Goal: Task Accomplishment & Management: Manage account settings

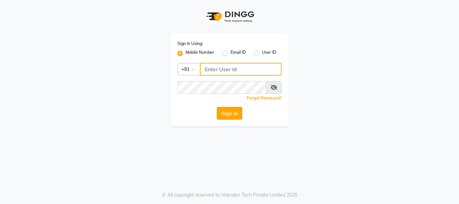
type input "9930002205"
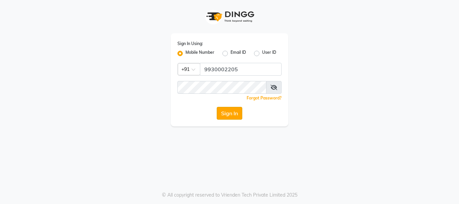
click at [225, 111] on button "Sign In" at bounding box center [230, 113] width 26 height 13
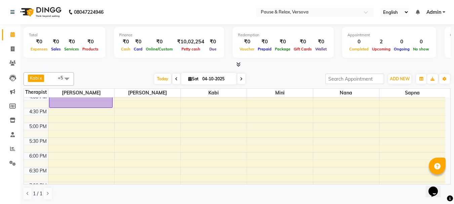
scroll to position [174, 0]
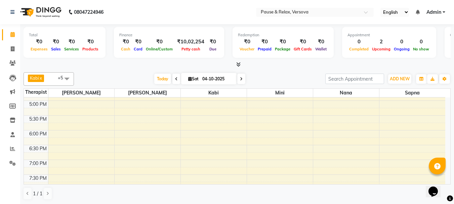
click at [65, 133] on div "11:00 AM 11:30 AM 12:00 PM 12:30 PM 1:00 PM 1:30 PM 2:00 PM 2:30 PM 3:00 PM 3:3…" at bounding box center [235, 85] width 422 height 325
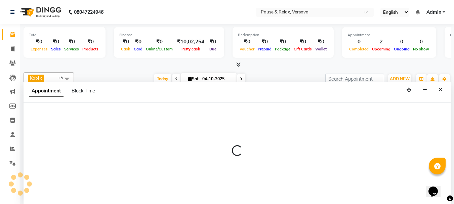
scroll to position [0, 0]
select select "53337"
select select "tentative"
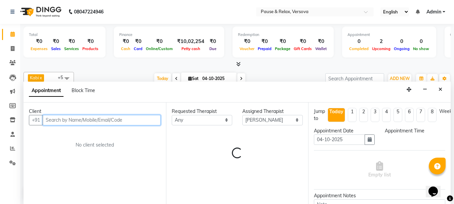
select select "1080"
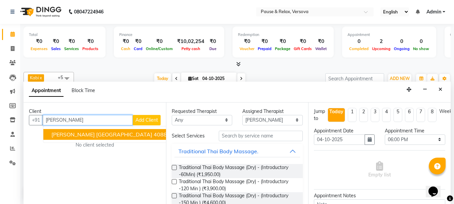
click at [86, 133] on span "[PERSON_NAME] [GEOGRAPHIC_DATA]" at bounding box center [101, 134] width 101 height 7
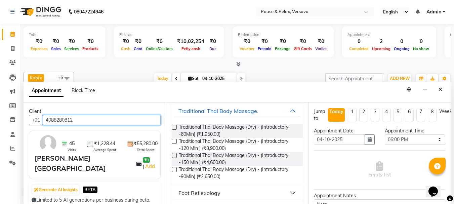
scroll to position [101, 0]
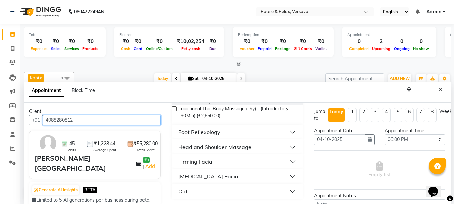
type input "4088280812"
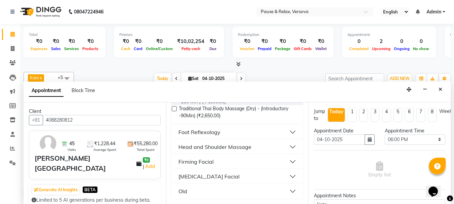
click at [287, 134] on button "Foot Reflexology" at bounding box center [238, 132] width 126 height 12
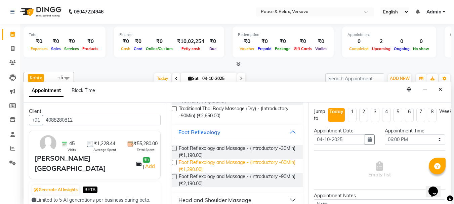
drag, startPoint x: 200, startPoint y: 164, endPoint x: 210, endPoint y: 165, distance: 9.5
click at [201, 165] on span "Foot Reflexology and Massage - (Introductory -60Min) (₹1,390.00)" at bounding box center [238, 166] width 119 height 14
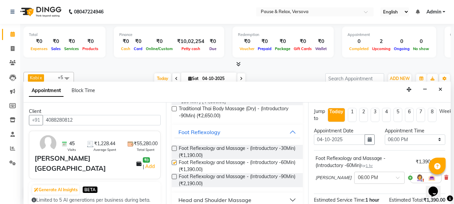
checkbox input "false"
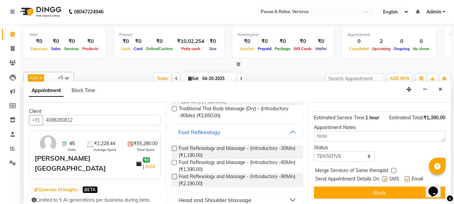
drag, startPoint x: 448, startPoint y: 128, endPoint x: 4, endPoint y: 5, distance: 460.6
click at [408, 177] on label at bounding box center [407, 179] width 5 height 5
click at [408, 178] on input "checkbox" at bounding box center [407, 180] width 4 height 4
checkbox input "false"
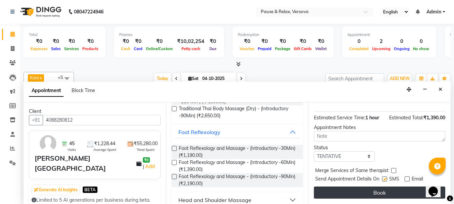
click at [409, 187] on button "Book" at bounding box center [379, 193] width 131 height 12
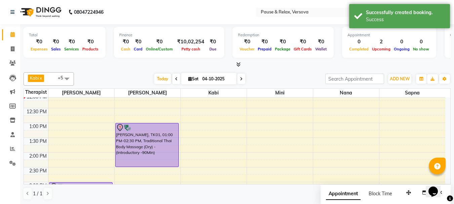
scroll to position [29, 0]
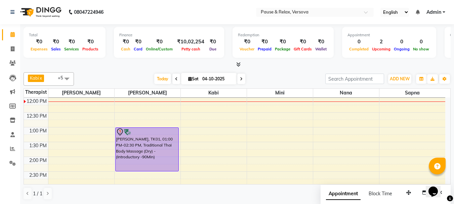
select select "92489"
select select "tentative"
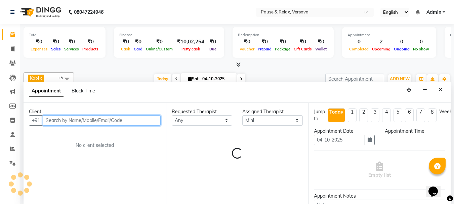
select select "780"
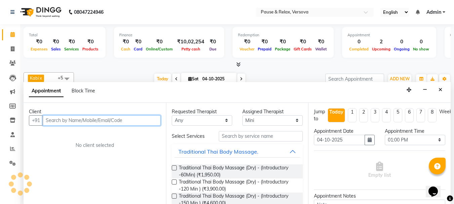
scroll to position [0, 0]
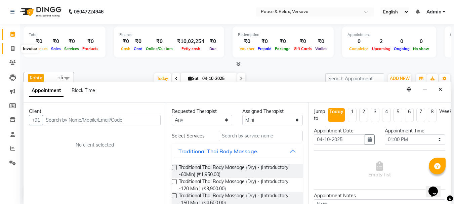
click at [10, 47] on span at bounding box center [13, 49] width 12 height 8
select select "6832"
select select "service"
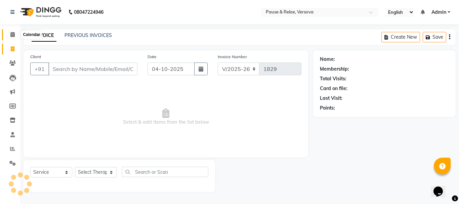
click at [11, 32] on icon at bounding box center [12, 34] width 4 height 5
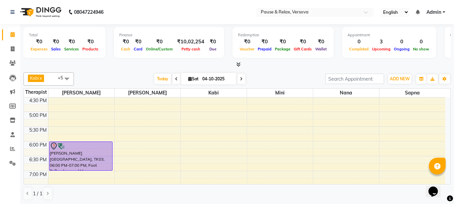
scroll to position [160, 0]
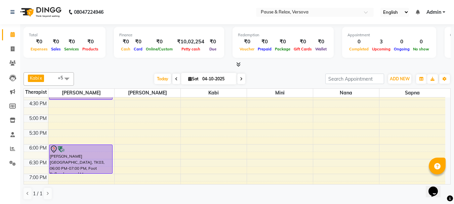
click at [225, 118] on div "11:00 AM 11:30 AM 12:00 PM 12:30 PM 1:00 PM 1:30 PM 2:00 PM 2:30 PM 3:00 PM 3:3…" at bounding box center [235, 99] width 422 height 325
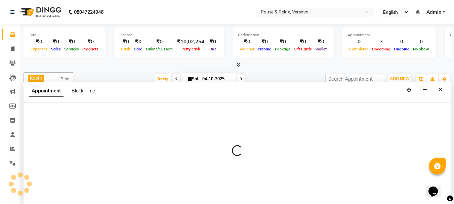
select select "92319"
select select "1020"
select select "tentative"
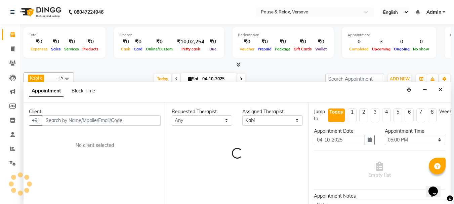
scroll to position [0, 0]
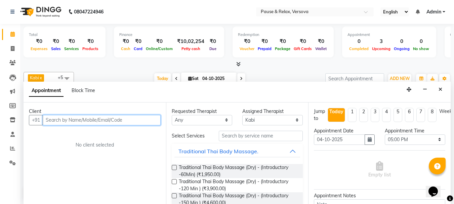
click at [125, 122] on input "text" at bounding box center [102, 120] width 118 height 10
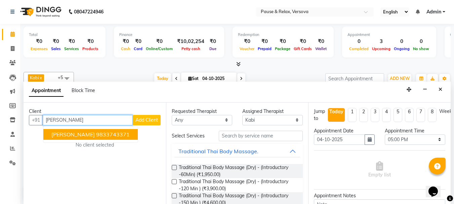
click at [101, 133] on ngb-highlight "9833743371" at bounding box center [113, 134] width 34 height 7
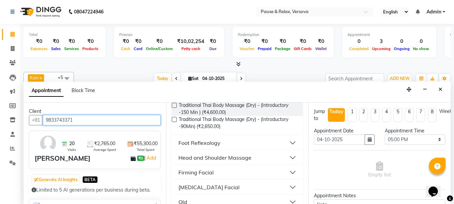
scroll to position [91, 0]
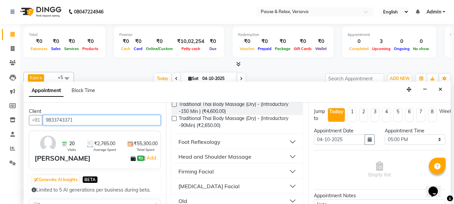
type input "9833743371"
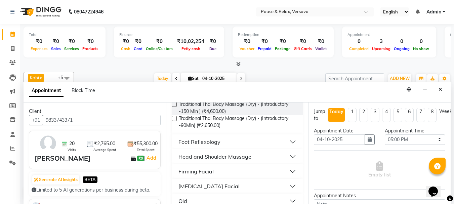
click at [286, 141] on button "Foot Reflexology" at bounding box center [238, 142] width 126 height 12
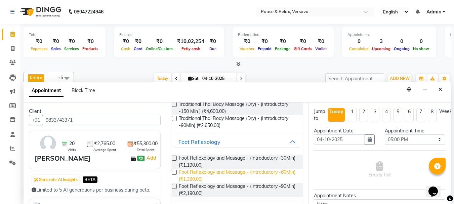
click at [260, 173] on span "Foot Reflexology and Massage - (Introductory -60Min) (₹1,390.00)" at bounding box center [238, 176] width 119 height 14
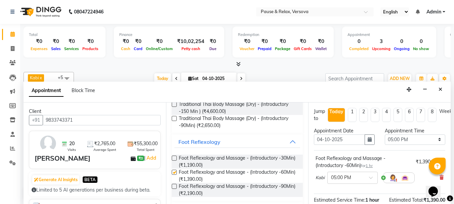
checkbox input "false"
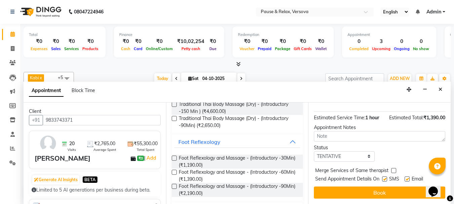
click at [409, 177] on label at bounding box center [407, 179] width 5 height 5
click at [409, 178] on input "checkbox" at bounding box center [407, 180] width 4 height 4
checkbox input "false"
click at [410, 187] on button "Book" at bounding box center [379, 193] width 131 height 12
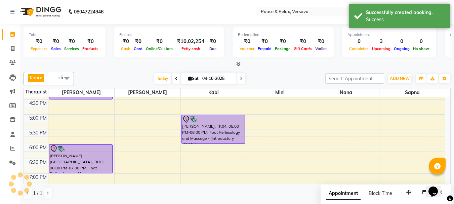
scroll to position [0, 0]
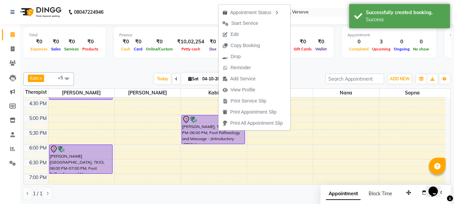
drag, startPoint x: 239, startPoint y: 46, endPoint x: 267, endPoint y: 92, distance: 54.3
click at [239, 47] on span "Copy Booking" at bounding box center [245, 45] width 29 height 7
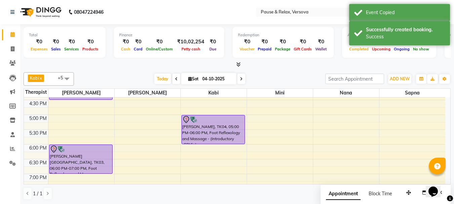
click at [420, 117] on div "11:00 AM 11:30 AM 12:00 PM 12:30 PM 1:00 PM 1:30 PM 2:00 PM 2:30 PM 3:00 PM 3:3…" at bounding box center [235, 99] width 422 height 325
select select "93075"
select select "1020"
select select "tentative"
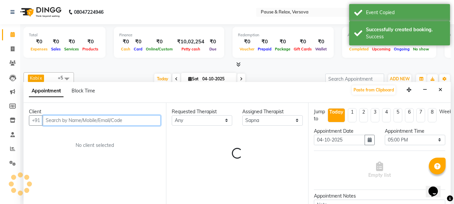
scroll to position [0, 0]
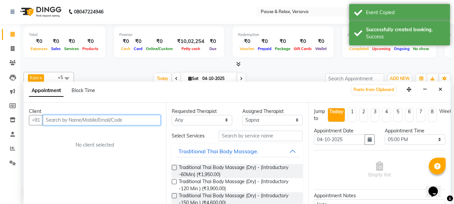
click at [112, 121] on input "text" at bounding box center [102, 120] width 118 height 10
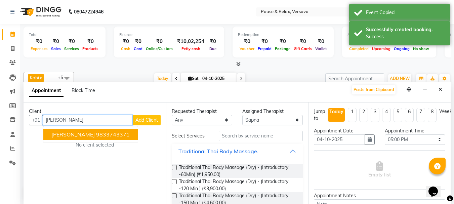
click at [103, 133] on ngb-highlight "9833743371" at bounding box center [113, 134] width 34 height 7
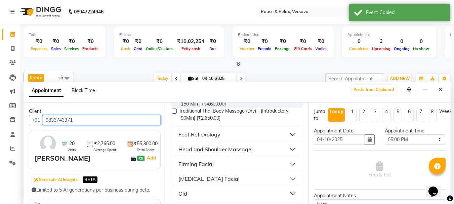
scroll to position [101, 0]
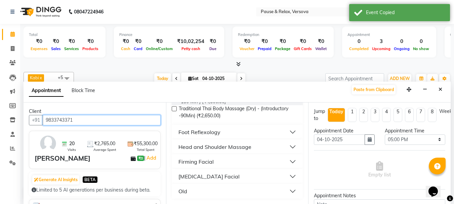
type input "9833743371"
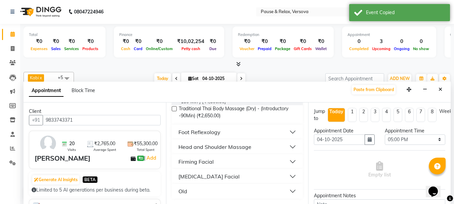
click at [288, 130] on button "Foot Reflexology" at bounding box center [238, 132] width 126 height 12
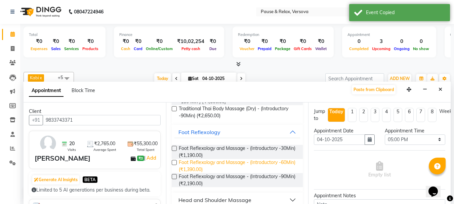
drag, startPoint x: 255, startPoint y: 164, endPoint x: 262, endPoint y: 164, distance: 7.1
click at [256, 164] on span "Foot Reflexology and Massage - (Introductory -60Min) (₹1,390.00)" at bounding box center [238, 166] width 119 height 14
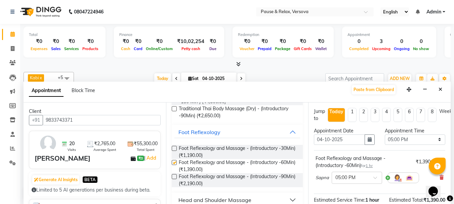
checkbox input "false"
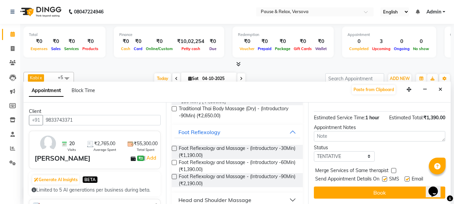
drag, startPoint x: 448, startPoint y: 130, endPoint x: 3, endPoint y: 5, distance: 462.6
click at [409, 177] on label at bounding box center [407, 179] width 5 height 5
click at [409, 178] on input "checkbox" at bounding box center [407, 180] width 4 height 4
checkbox input "false"
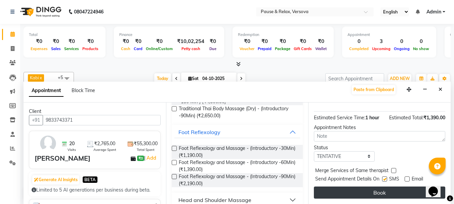
click at [404, 187] on button "Book" at bounding box center [379, 193] width 131 height 12
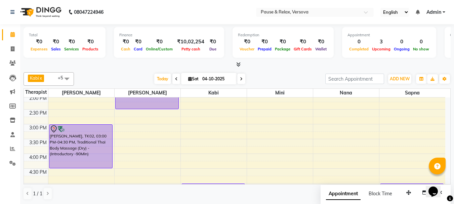
scroll to position [88, 0]
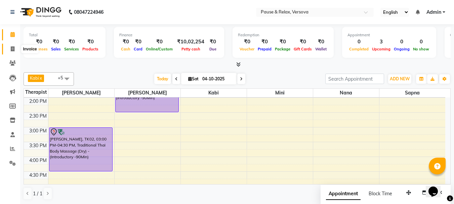
click at [13, 47] on icon at bounding box center [13, 48] width 4 height 5
select select "service"
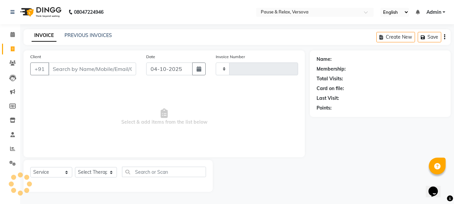
type input "1829"
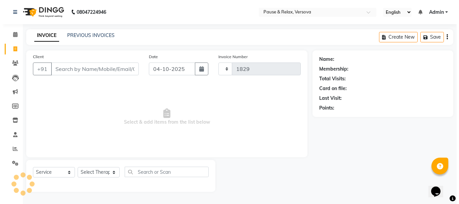
select select "6832"
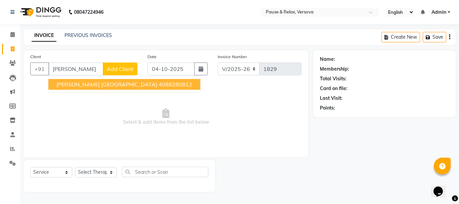
click at [103, 82] on button "[PERSON_NAME] USA 4088280812" at bounding box center [124, 84] width 152 height 11
type input "4088280812"
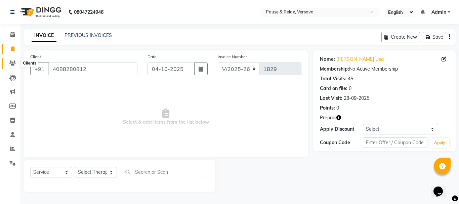
click at [12, 63] on icon at bounding box center [12, 63] width 6 height 5
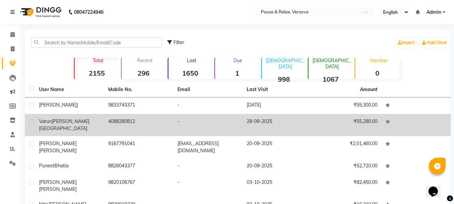
click at [64, 119] on span "[PERSON_NAME] [GEOGRAPHIC_DATA]" at bounding box center [64, 124] width 50 height 13
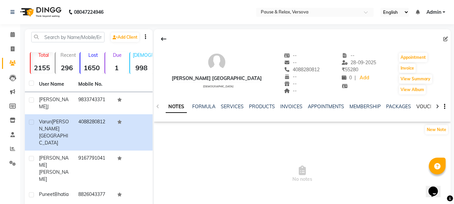
click at [425, 106] on link "VOUCHERS" at bounding box center [430, 107] width 27 height 6
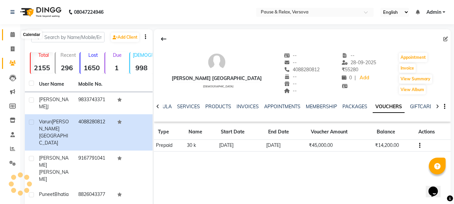
click at [12, 36] on icon at bounding box center [12, 34] width 4 height 5
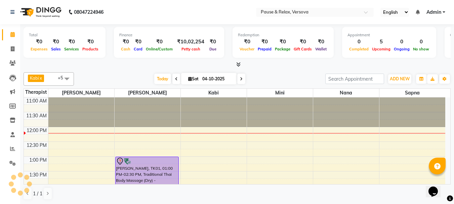
scroll to position [30, 0]
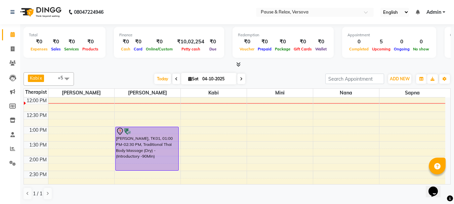
drag, startPoint x: 241, startPoint y: 80, endPoint x: 242, endPoint y: 84, distance: 4.5
click at [241, 80] on icon at bounding box center [241, 79] width 3 height 4
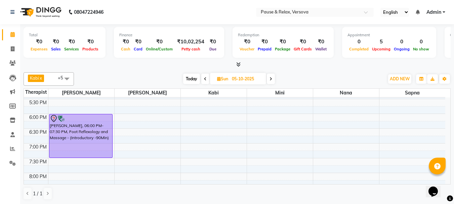
scroll to position [189, 0]
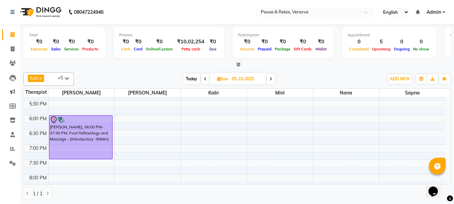
drag, startPoint x: 205, startPoint y: 79, endPoint x: 213, endPoint y: 83, distance: 8.6
click at [205, 80] on icon at bounding box center [205, 79] width 3 height 4
type input "04-10-2025"
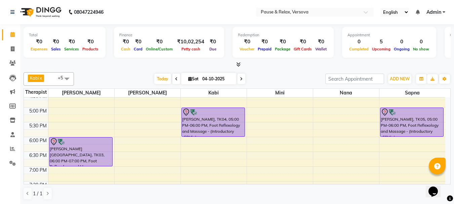
scroll to position [181, 0]
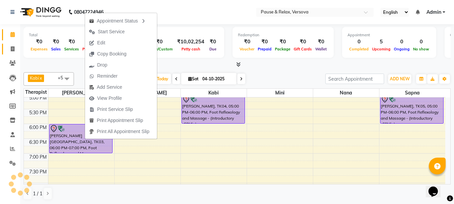
drag, startPoint x: 102, startPoint y: 43, endPoint x: 9, endPoint y: 51, distance: 93.8
click at [103, 44] on span "Edit" at bounding box center [101, 42] width 8 height 7
click at [9, 51] on span at bounding box center [13, 49] width 12 height 8
select select "service"
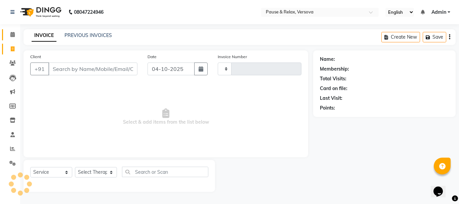
type input "1829"
select select "6832"
click at [12, 35] on icon at bounding box center [12, 34] width 4 height 5
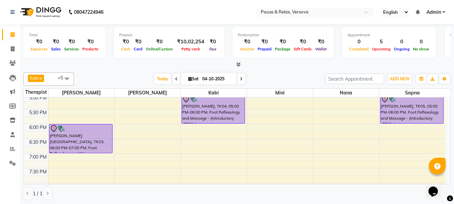
scroll to position [188, 0]
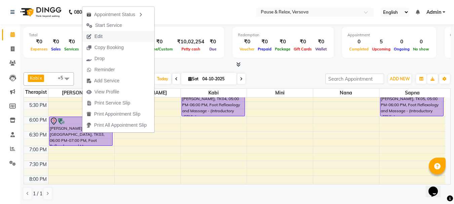
click at [93, 35] on span "Edit" at bounding box center [94, 36] width 24 height 11
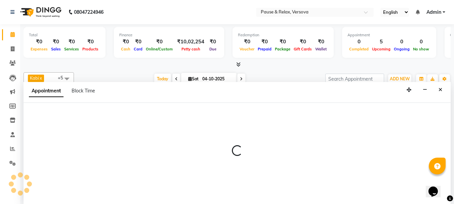
scroll to position [0, 0]
select select "tentative"
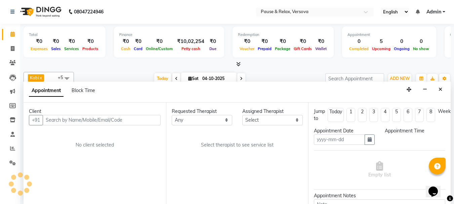
type input "04-10-2025"
select select "53337"
select select "1080"
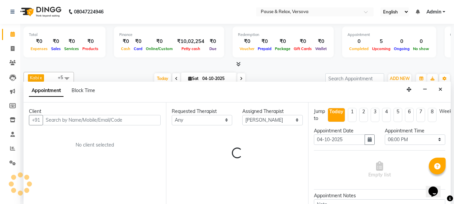
select select "3390"
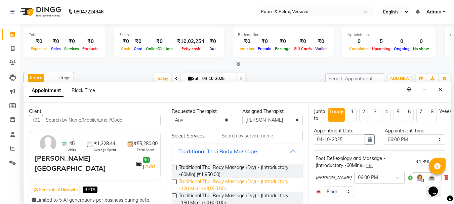
scroll to position [30, 0]
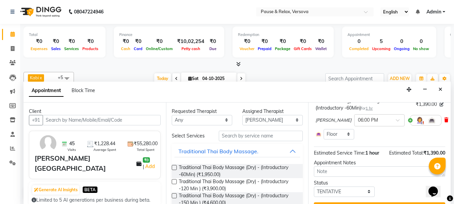
click at [445, 121] on icon at bounding box center [447, 120] width 4 height 5
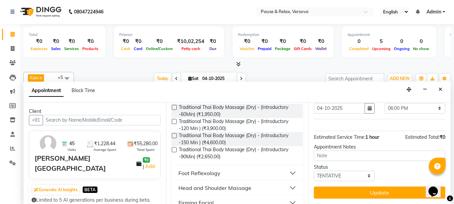
scroll to position [67, 0]
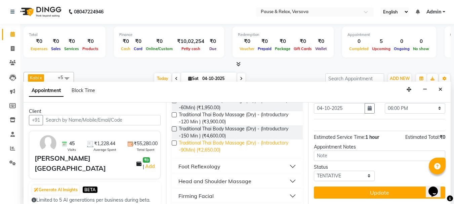
click at [193, 145] on span "Traditional Thai Body Massage (Dry) - (Introductory -90Min) (₹2,650.00)" at bounding box center [238, 147] width 119 height 14
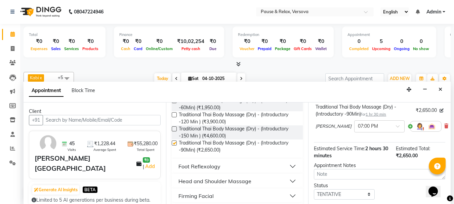
checkbox input "false"
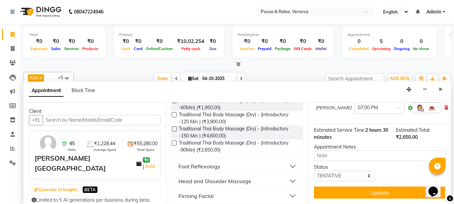
drag, startPoint x: 449, startPoint y: 141, endPoint x: 21, endPoint y: 0, distance: 451.1
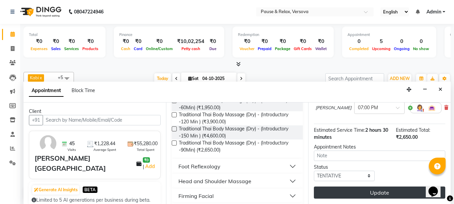
click at [397, 187] on button "Update" at bounding box center [379, 193] width 131 height 12
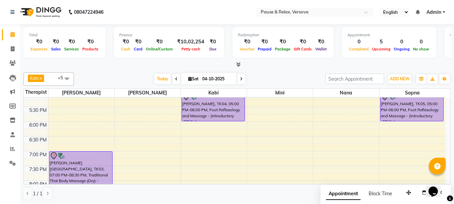
scroll to position [177, 0]
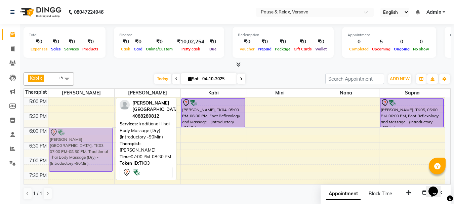
drag, startPoint x: 78, startPoint y: 162, endPoint x: 78, endPoint y: 131, distance: 30.6
click at [78, 131] on div "[PERSON_NAME], TK02, 03:00 PM-04:30 PM, Traditional Thai Body Massage (Dry) - (…" at bounding box center [81, 83] width 66 height 325
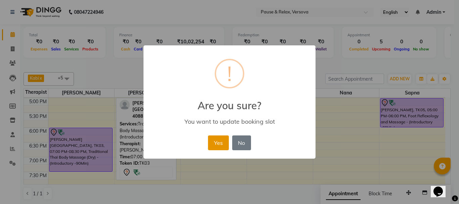
click at [216, 144] on button "Yes" at bounding box center [218, 143] width 21 height 15
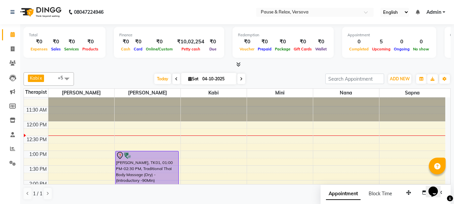
scroll to position [0, 0]
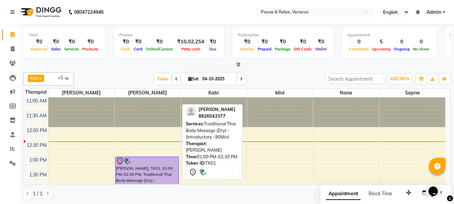
click at [154, 172] on div "[PERSON_NAME], TK01, 01:00 PM-02:30 PM, Traditional Thai Body Massage (Dry) - (…" at bounding box center [147, 178] width 63 height 43
click at [151, 164] on div at bounding box center [147, 161] width 62 height 8
select select "7"
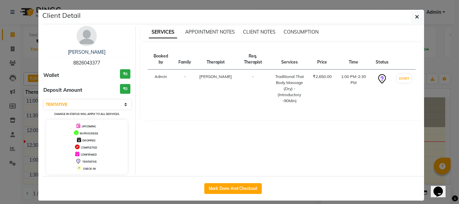
click at [79, 62] on span "8826043377" at bounding box center [86, 63] width 27 height 6
copy span "8826043377"
click at [416, 16] on icon "button" at bounding box center [417, 16] width 4 height 5
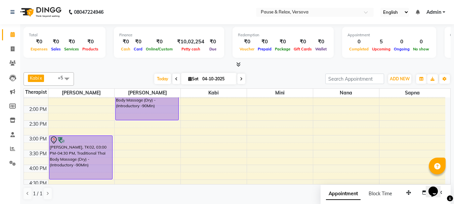
scroll to position [100, 0]
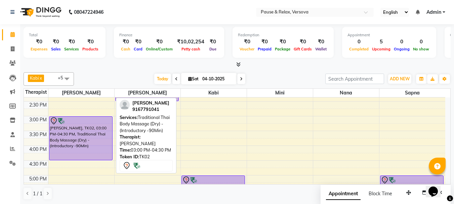
click at [70, 140] on div "[PERSON_NAME], TK02, 03:00 PM-04:30 PM, Traditional Thai Body Massage (Dry) - (…" at bounding box center [80, 138] width 63 height 43
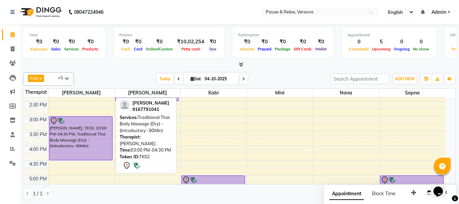
select select "7"
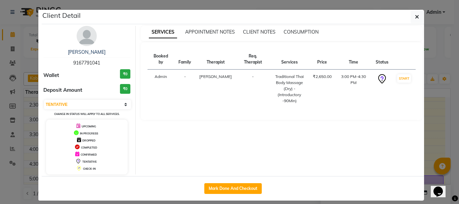
click at [83, 62] on span "9167791041" at bounding box center [86, 63] width 27 height 6
copy span "9167791041"
click at [415, 19] on icon "button" at bounding box center [417, 16] width 4 height 5
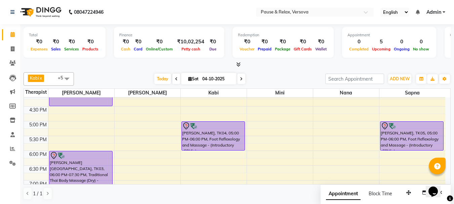
scroll to position [158, 0]
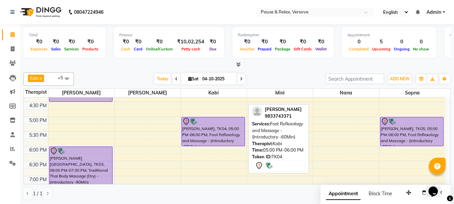
click at [202, 133] on div "[PERSON_NAME], TK04, 05:00 PM-06:00 PM, Foot Reflexology and Massage - (Introdu…" at bounding box center [214, 101] width 66 height 325
click at [202, 133] on div "[PERSON_NAME], TK04, 05:00 PM-06:00 PM, Foot Reflexology and Massage - (Introdu…" at bounding box center [213, 131] width 63 height 29
select select "7"
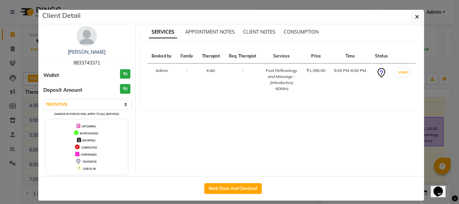
click at [78, 61] on span "9833743371" at bounding box center [86, 63] width 27 height 6
copy span "9833743371"
click at [415, 18] on icon "button" at bounding box center [417, 16] width 4 height 5
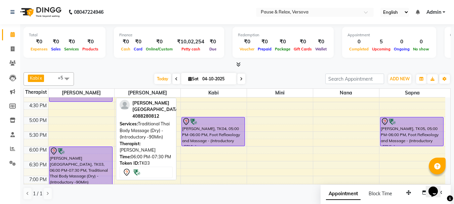
click at [66, 165] on div "[PERSON_NAME] [GEOGRAPHIC_DATA], TK03, 06:00 PM-07:30 PM, Traditional Thai Body…" at bounding box center [80, 168] width 63 height 43
select select "7"
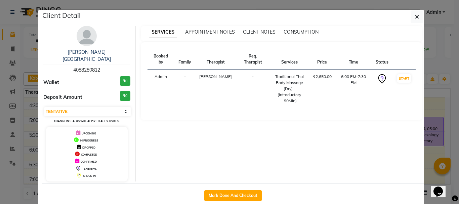
click at [75, 67] on span "4088280812" at bounding box center [86, 70] width 27 height 6
copy span "4088280812"
click at [415, 17] on icon "button" at bounding box center [417, 16] width 4 height 5
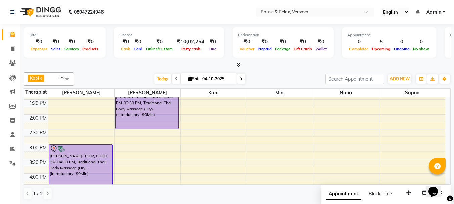
scroll to position [88, 0]
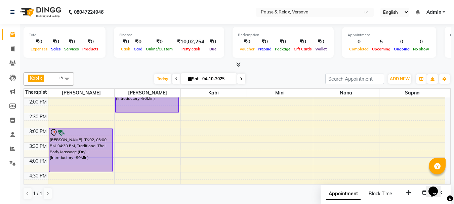
click at [239, 78] on span at bounding box center [241, 79] width 8 height 10
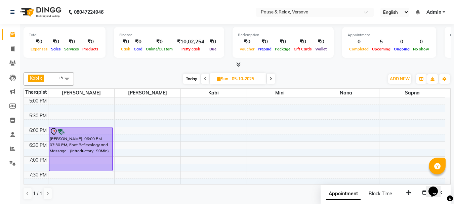
scroll to position [159, 0]
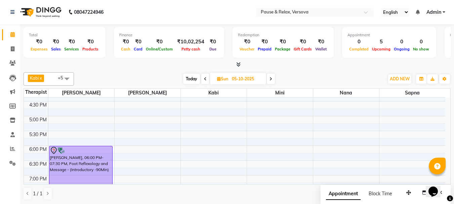
click at [190, 80] on span "Today" at bounding box center [191, 79] width 17 height 10
type input "04-10-2025"
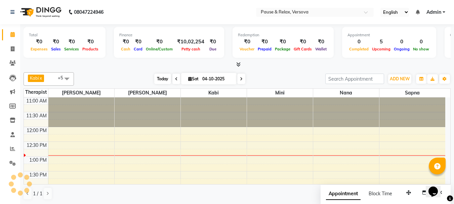
scroll to position [30, 0]
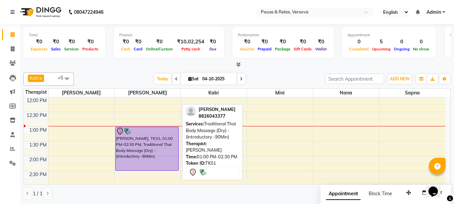
click at [137, 146] on div "[PERSON_NAME], TK01, 01:00 PM-02:30 PM, Traditional Thai Body Massage (Dry) - (…" at bounding box center [147, 148] width 63 height 43
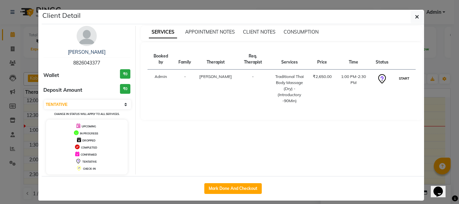
click at [402, 74] on button "START" at bounding box center [405, 78] width 14 height 8
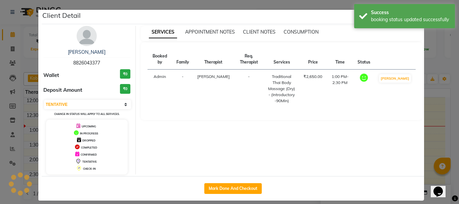
select select "1"
click at [436, 147] on ngb-modal-window "Client Detail [PERSON_NAME] 8826043377 Wallet ₹0 Deposit Amount ₹0 Select IN SE…" at bounding box center [229, 102] width 459 height 204
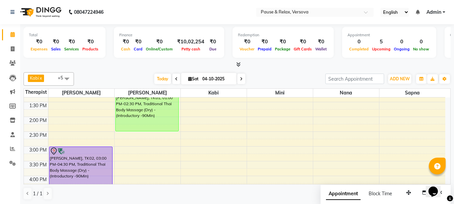
scroll to position [84, 0]
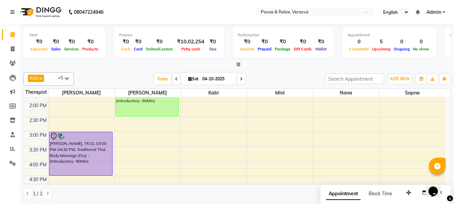
click at [303, 161] on div "11:00 AM 11:30 AM 12:00 PM 12:30 PM 1:00 PM 1:30 PM 2:00 PM 2:30 PM 3:00 PM 3:3…" at bounding box center [235, 175] width 422 height 325
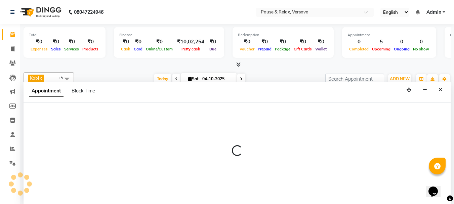
select select "92489"
select select "945"
select select "tentative"
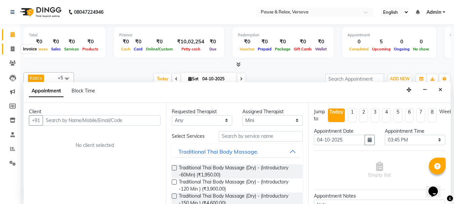
drag, startPoint x: 11, startPoint y: 50, endPoint x: 11, endPoint y: 35, distance: 14.5
click at [11, 50] on icon at bounding box center [13, 48] width 4 height 5
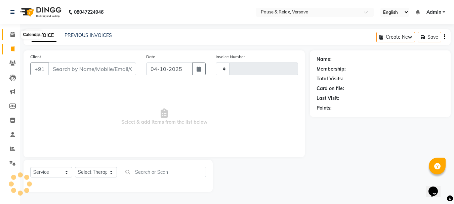
click at [11, 35] on icon at bounding box center [12, 34] width 4 height 5
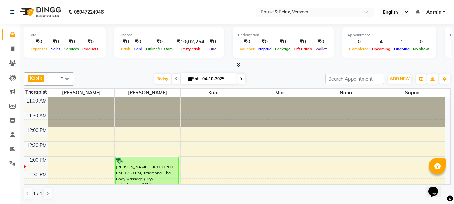
click at [277, 188] on div "1 / 1" at bounding box center [237, 193] width 427 height 13
click at [241, 80] on icon at bounding box center [241, 79] width 3 height 4
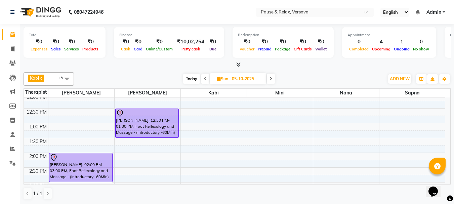
scroll to position [30, 0]
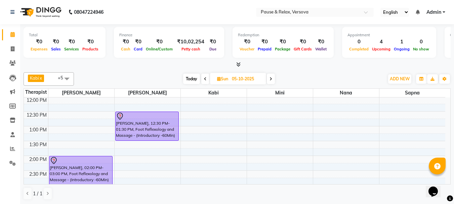
click at [196, 80] on span "Today" at bounding box center [191, 79] width 17 height 10
type input "04-10-2025"
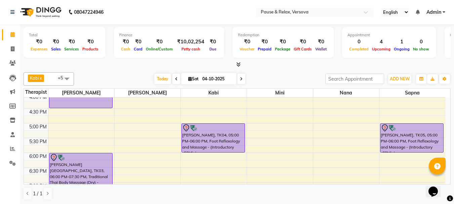
scroll to position [150, 0]
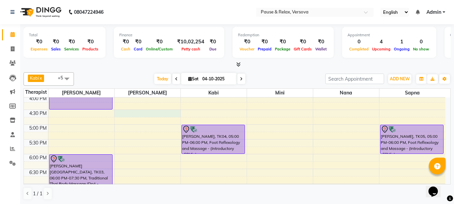
click at [158, 114] on div "11:00 AM 11:30 AM 12:00 PM 12:30 PM 1:00 PM 1:30 PM 2:00 PM 2:30 PM 3:00 PM 3:3…" at bounding box center [235, 109] width 422 height 325
select select "53336"
select select "tentative"
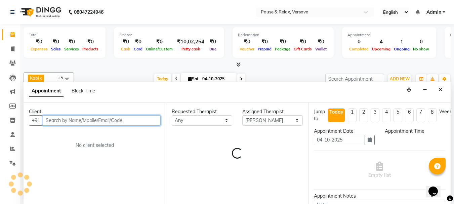
scroll to position [0, 0]
select select "990"
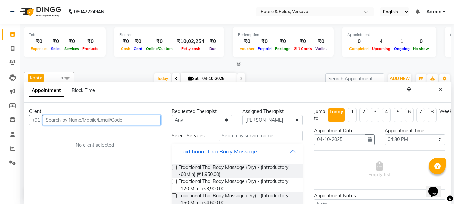
click at [115, 124] on input "text" at bounding box center [102, 120] width 118 height 10
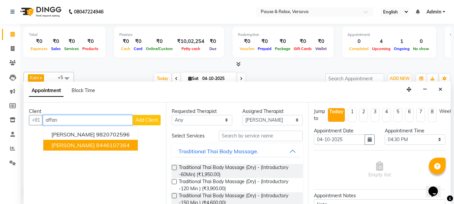
drag, startPoint x: 76, startPoint y: 147, endPoint x: 82, endPoint y: 149, distance: 6.5
click at [96, 147] on ngb-highlight "8446107364" at bounding box center [113, 145] width 34 height 7
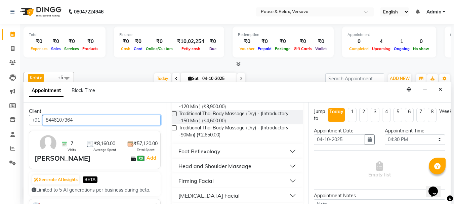
scroll to position [101, 0]
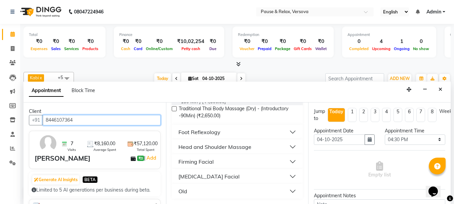
type input "8446107364"
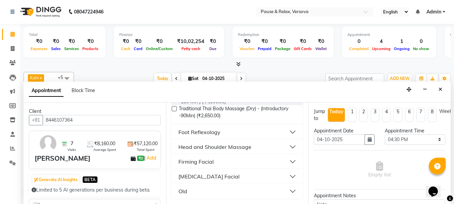
click at [287, 160] on button "Firming Facial" at bounding box center [238, 162] width 126 height 12
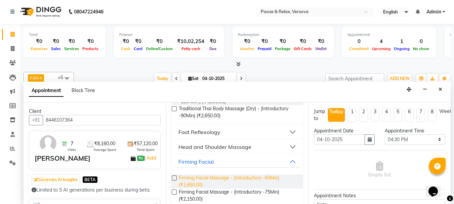
drag, startPoint x: 194, startPoint y: 180, endPoint x: 201, endPoint y: 180, distance: 7.4
click at [194, 180] on span "Firming Facial Massage - (Introductory -60Min) (₹1,650.00)" at bounding box center [238, 182] width 119 height 14
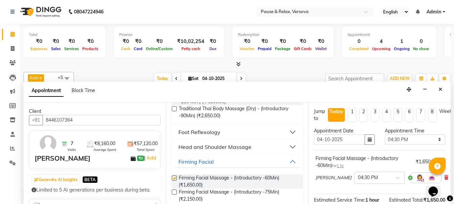
checkbox input "false"
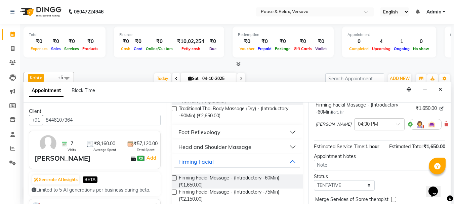
scroll to position [87, 0]
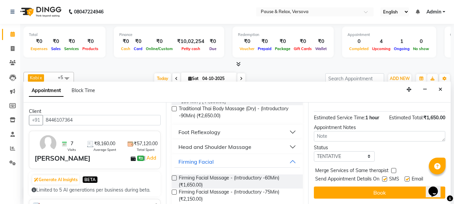
drag, startPoint x: 448, startPoint y: 131, endPoint x: 15, endPoint y: 12, distance: 449.0
click at [410, 177] on label at bounding box center [407, 179] width 5 height 5
click at [409, 178] on input "checkbox" at bounding box center [407, 180] width 4 height 4
checkbox input "false"
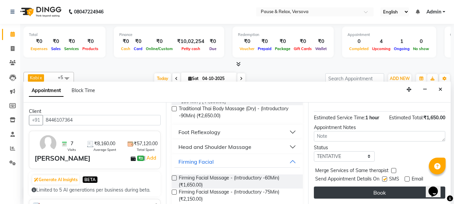
click at [413, 187] on button "Book" at bounding box center [379, 193] width 131 height 12
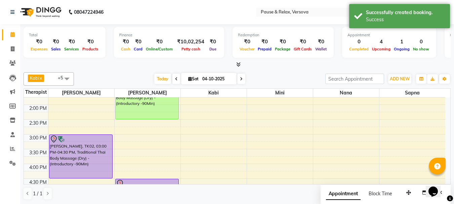
scroll to position [117, 0]
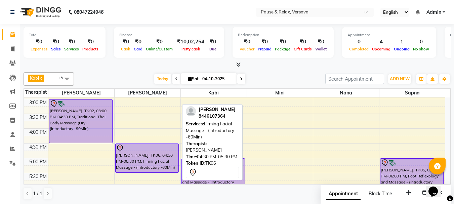
click at [158, 155] on div "[PERSON_NAME], TK06, 04:30 PM-05:30 PM, Firming Facial Massage - (Introductory …" at bounding box center [147, 158] width 63 height 29
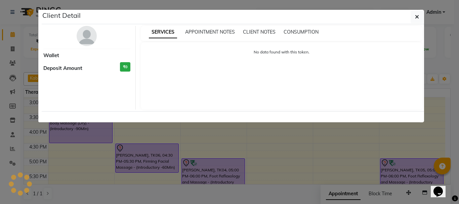
select select "7"
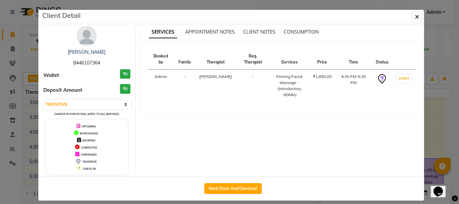
click at [77, 62] on span "8446107364" at bounding box center [86, 63] width 27 height 6
copy span "8446107364"
click at [412, 15] on button "button" at bounding box center [417, 16] width 13 height 13
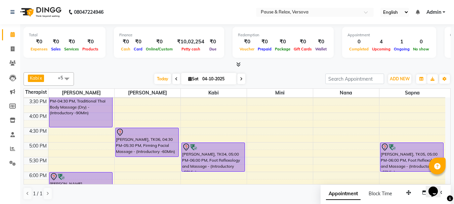
scroll to position [131, 0]
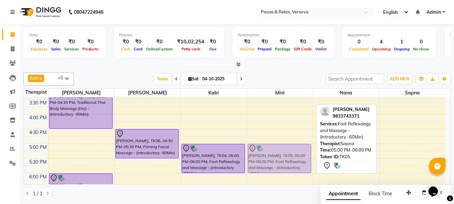
drag, startPoint x: 410, startPoint y: 147, endPoint x: 279, endPoint y: 150, distance: 131.2
click at [279, 150] on tr "[PERSON_NAME], TK02, 03:00 PM-04:30 PM, Traditional Thai Body Massage (Dry) - (…" at bounding box center [235, 128] width 422 height 325
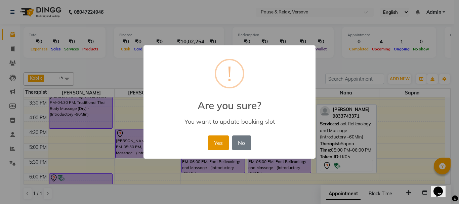
click at [217, 146] on button "Yes" at bounding box center [218, 143] width 21 height 15
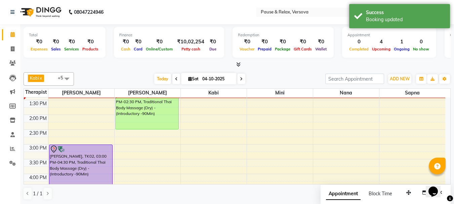
scroll to position [68, 0]
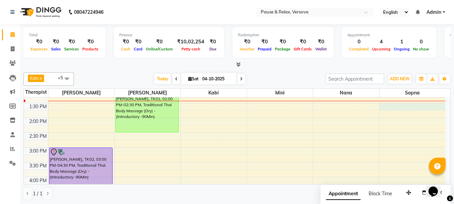
click at [408, 106] on div "11:00 AM 11:30 AM 12:00 PM 12:30 PM 1:00 PM 1:30 PM 2:00 PM 2:30 PM 3:00 PM 3:3…" at bounding box center [235, 191] width 422 height 325
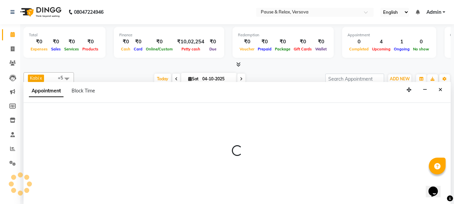
scroll to position [0, 0]
select select "93075"
select select "810"
select select "tentative"
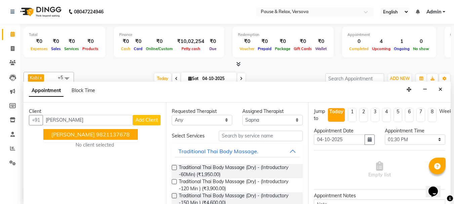
click at [96, 136] on ngb-highlight "9821137678" at bounding box center [113, 134] width 34 height 7
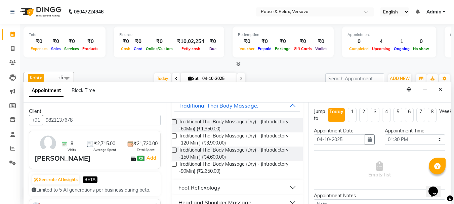
scroll to position [101, 0]
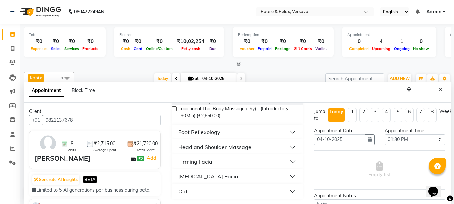
type input "9821137678"
click at [289, 132] on button "Foot Reflexology" at bounding box center [238, 132] width 126 height 12
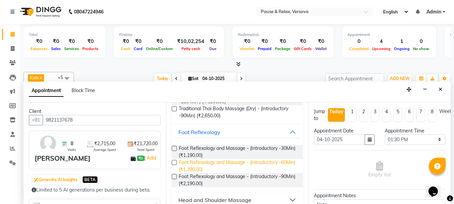
click at [256, 161] on span "Foot Reflexology and Massage - (Introductory -60Min) (₹1,390.00)" at bounding box center [238, 166] width 119 height 14
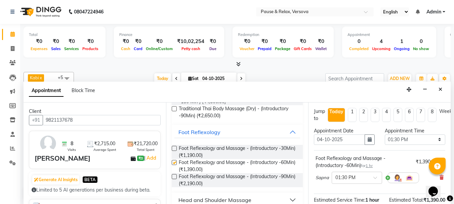
checkbox input "false"
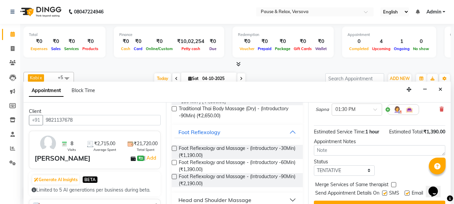
scroll to position [87, 0]
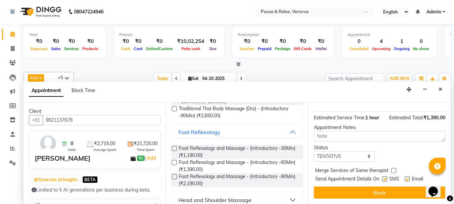
drag, startPoint x: 448, startPoint y: 125, endPoint x: 1, endPoint y: 4, distance: 463.2
click at [407, 177] on label at bounding box center [407, 179] width 5 height 5
click at [407, 178] on input "checkbox" at bounding box center [407, 180] width 4 height 4
checkbox input "false"
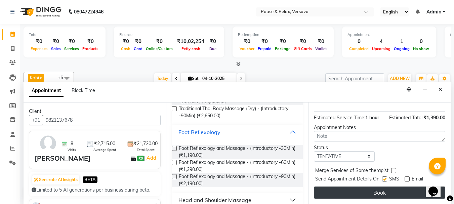
click at [408, 181] on div "Jump to [DATE] 1 2 3 4 5 6 7 8 Weeks Appointment Date [DATE] Appointment Time S…" at bounding box center [379, 154] width 143 height 102
click at [408, 188] on button "Book" at bounding box center [379, 193] width 131 height 12
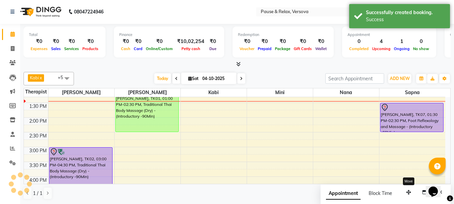
scroll to position [0, 0]
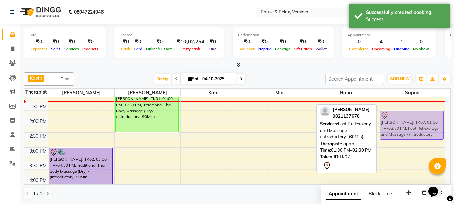
click at [419, 118] on div "[PERSON_NAME], TK07, 01:30 PM-02:30 PM, Foot Reflexology and Massage - (Introdu…" at bounding box center [413, 191] width 66 height 325
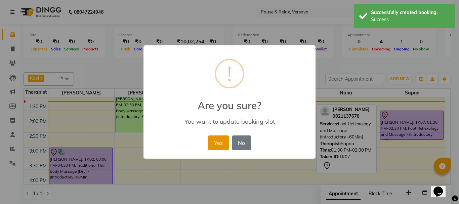
drag, startPoint x: 217, startPoint y: 146, endPoint x: 378, endPoint y: 151, distance: 161.5
click at [218, 146] on button "Yes" at bounding box center [218, 143] width 21 height 15
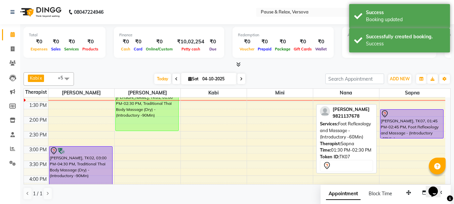
scroll to position [63, 0]
